Goal: Task Accomplishment & Management: Manage account settings

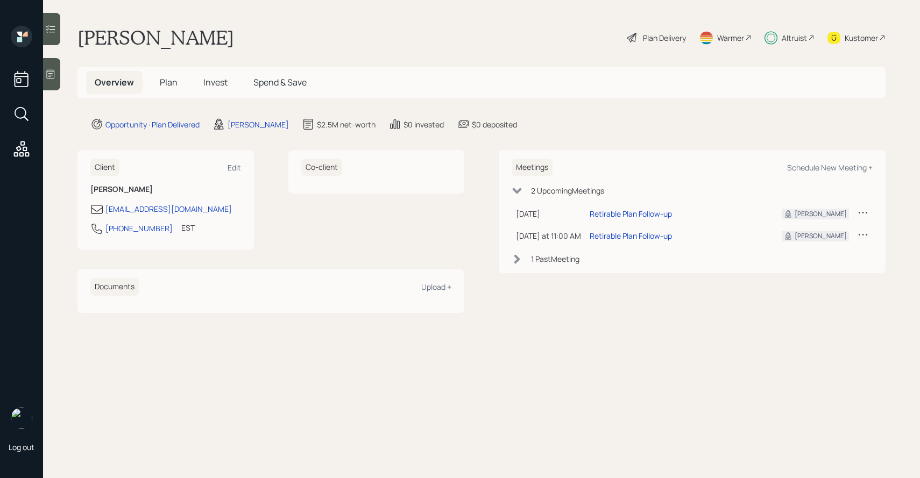
click at [217, 88] on span "Invest" at bounding box center [215, 82] width 24 height 12
